Goal: Communication & Community: Answer question/provide support

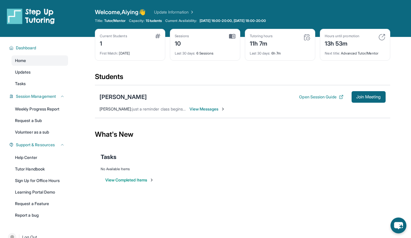
click at [216, 110] on span "View Messages" at bounding box center [208, 109] width 36 height 6
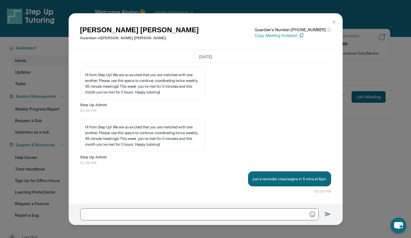
scroll to position [4457, 0]
drag, startPoint x: 241, startPoint y: 180, endPoint x: 330, endPoint y: 180, distance: 89.2
click at [330, 180] on div "[DATE] <p>**New Step Up [PERSON_NAME] Chat**: Hi [PERSON_NAME]! This is the sta…" at bounding box center [206, 127] width 274 height 154
copy p "just a reminder class begins in 5 mins at 6pm"
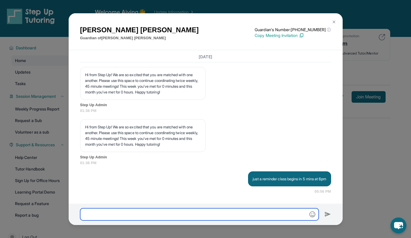
click at [252, 210] on input "text" at bounding box center [199, 214] width 239 height 12
paste input "**********"
type input "**********"
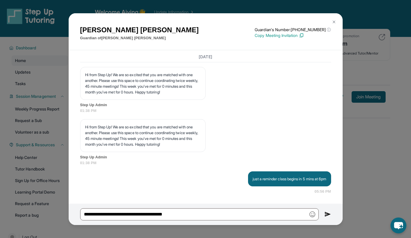
click at [327, 215] on img at bounding box center [328, 214] width 7 height 7
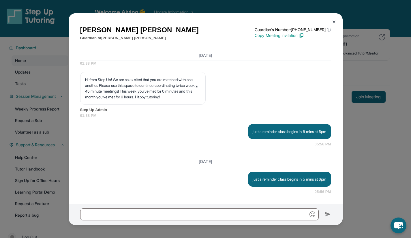
scroll to position [4505, 0]
click at [370, 112] on div "Dalia Leon Guardian of Sarah Perez Guardian's Number: +18779599489 ⓘ This isn't…" at bounding box center [205, 119] width 411 height 238
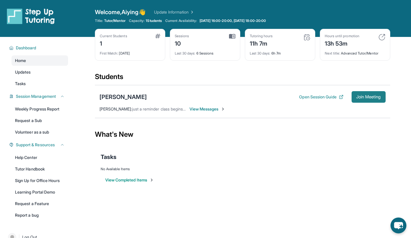
click at [367, 95] on span "Join Meeting" at bounding box center [369, 96] width 25 height 3
click at [200, 114] on div "Sarah Perez Open Session Guide Join Meeting Aiying Cao : just a reminder class …" at bounding box center [243, 101] width 296 height 33
click at [200, 105] on div "Sarah Perez Open Session Guide Join Meeting Aiying Cao : just a reminder class …" at bounding box center [243, 101] width 296 height 33
click at [204, 107] on span "View Messages" at bounding box center [208, 109] width 36 height 6
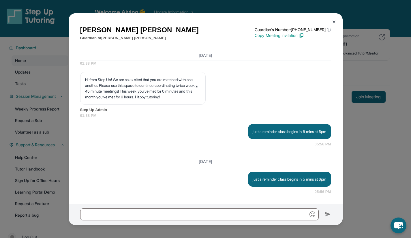
scroll to position [4370, 0]
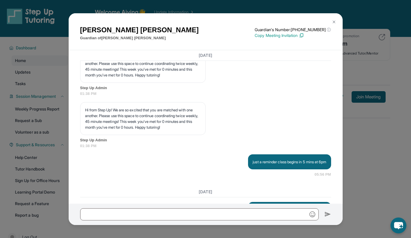
click at [361, 48] on div "Dalia Leon Guardian of Sarah Perez Guardian's Number: +18779599489 ⓘ This isn't…" at bounding box center [205, 119] width 411 height 238
